Goal: Find specific page/section: Find specific page/section

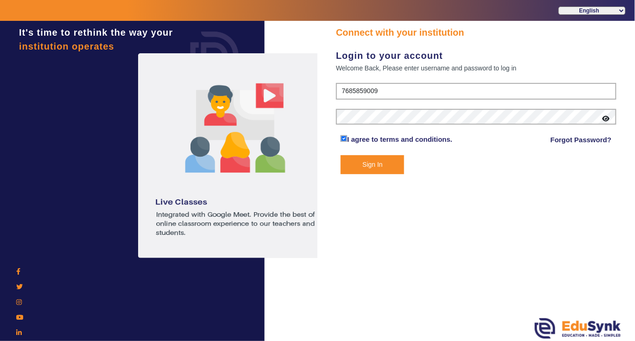
click at [364, 161] on button "Sign In" at bounding box center [373, 164] width 64 height 19
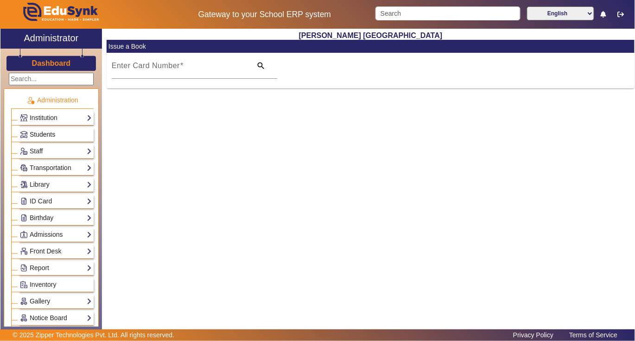
click at [57, 134] on link "Students" at bounding box center [56, 134] width 72 height 11
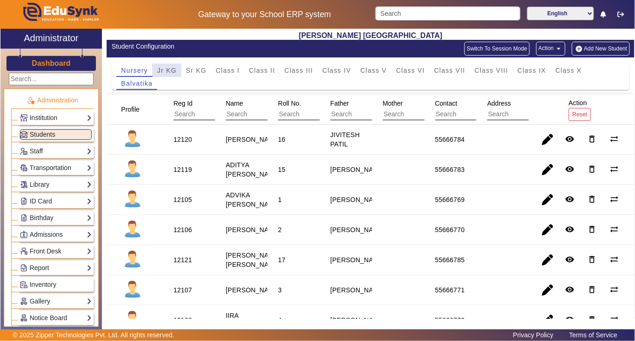
click at [162, 70] on span "Jr KG" at bounding box center [166, 70] width 19 height 6
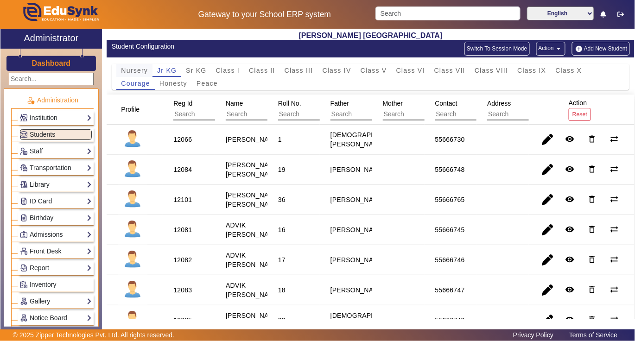
click at [129, 69] on span "Nursery" at bounding box center [134, 70] width 27 height 6
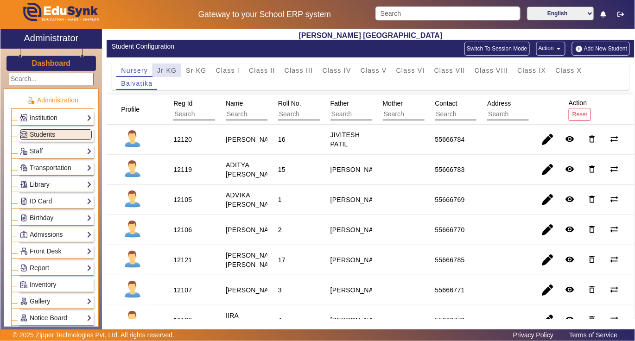
click at [170, 69] on span "Jr KG" at bounding box center [166, 70] width 19 height 6
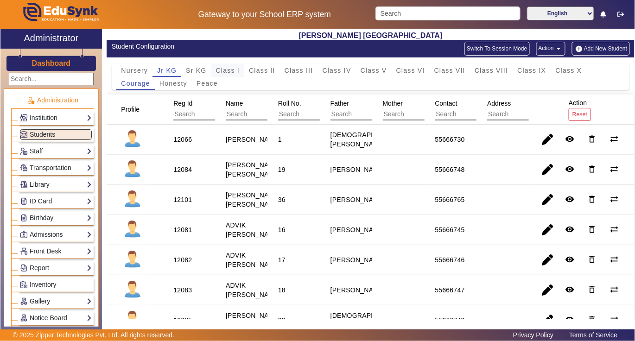
click at [227, 74] on span "Class I" at bounding box center [228, 70] width 24 height 6
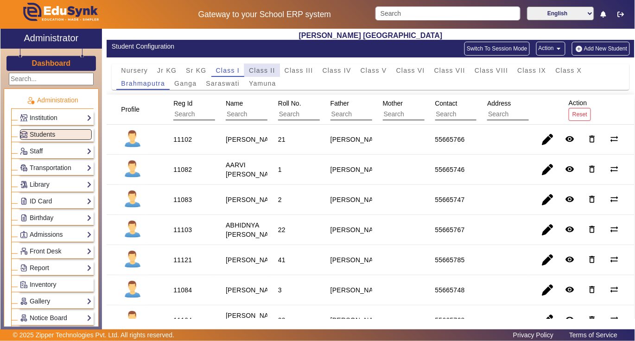
click at [259, 70] on span "Class II" at bounding box center [262, 70] width 26 height 6
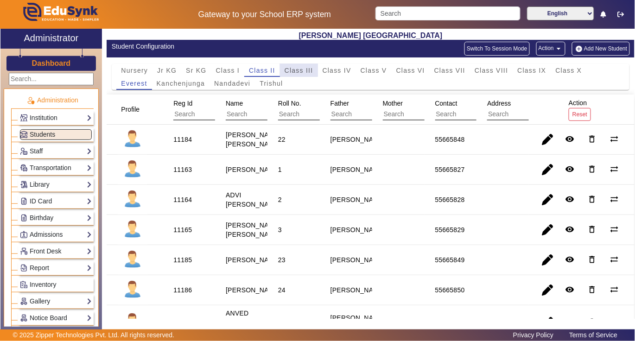
click at [292, 68] on span "Class III" at bounding box center [299, 70] width 29 height 6
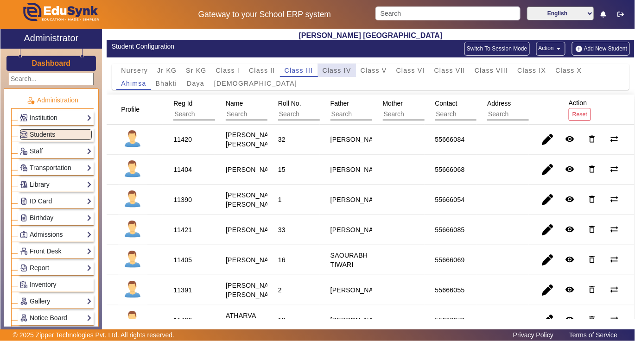
click at [339, 69] on span "Class IV" at bounding box center [337, 70] width 29 height 6
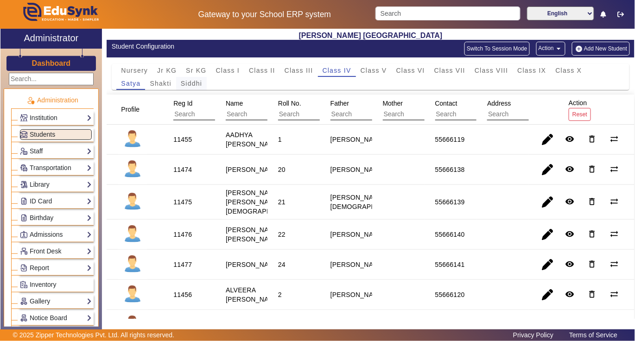
click at [190, 83] on span "Siddhi" at bounding box center [191, 83] width 21 height 6
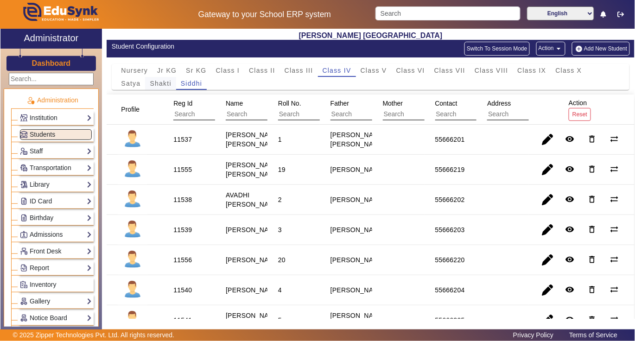
click at [155, 82] on span "Shakti" at bounding box center [160, 83] width 21 height 6
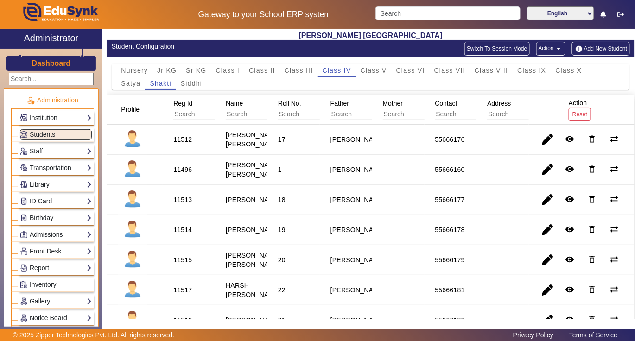
click at [64, 185] on link "Library" at bounding box center [56, 184] width 72 height 11
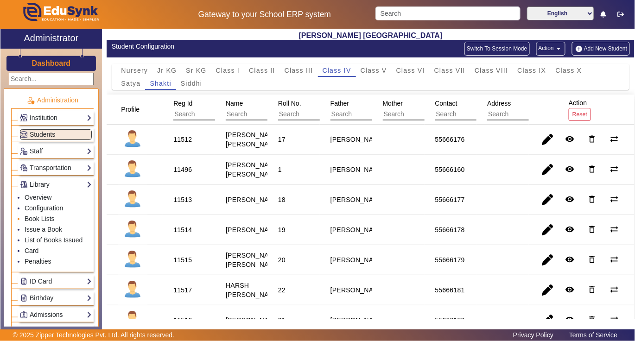
click at [56, 217] on li "Book Lists" at bounding box center [58, 219] width 67 height 11
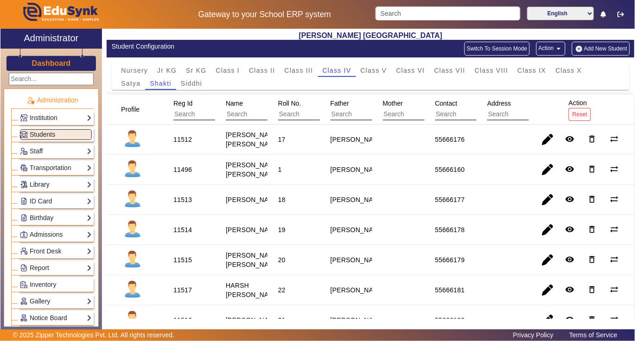
click at [50, 185] on link "Library" at bounding box center [56, 184] width 72 height 11
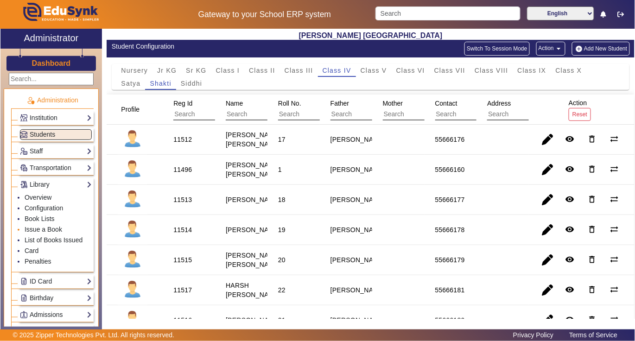
click at [63, 232] on li "Issue a Book" at bounding box center [58, 230] width 67 height 11
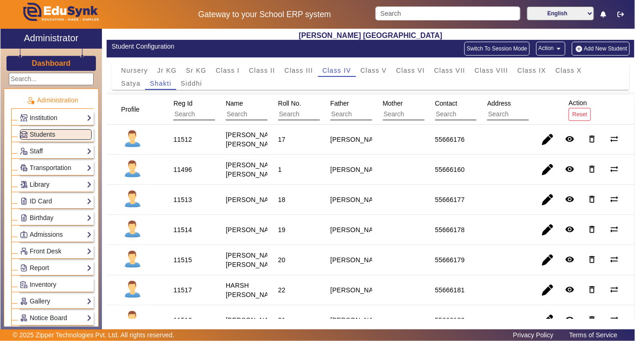
click at [60, 186] on link "Library" at bounding box center [56, 184] width 72 height 11
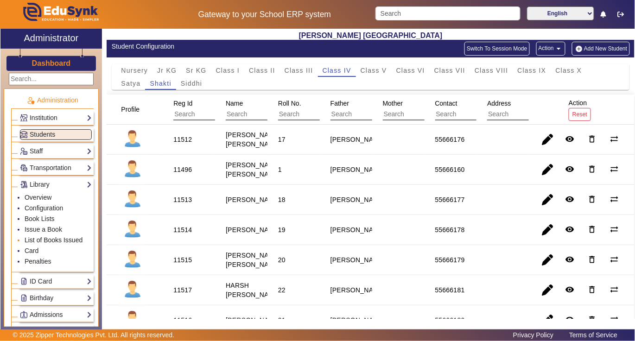
click at [68, 242] on link "List of Books Issued" at bounding box center [54, 239] width 58 height 7
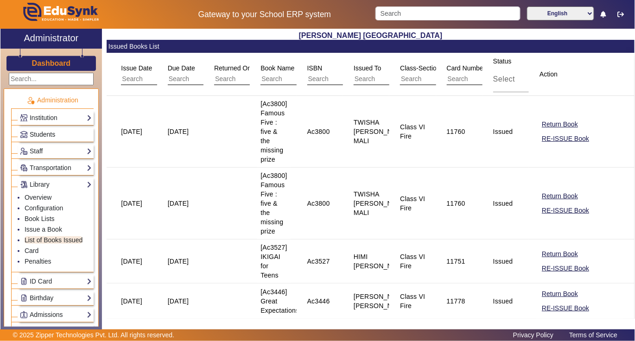
click at [57, 133] on link "Students" at bounding box center [56, 134] width 72 height 11
